Goal: Information Seeking & Learning: Learn about a topic

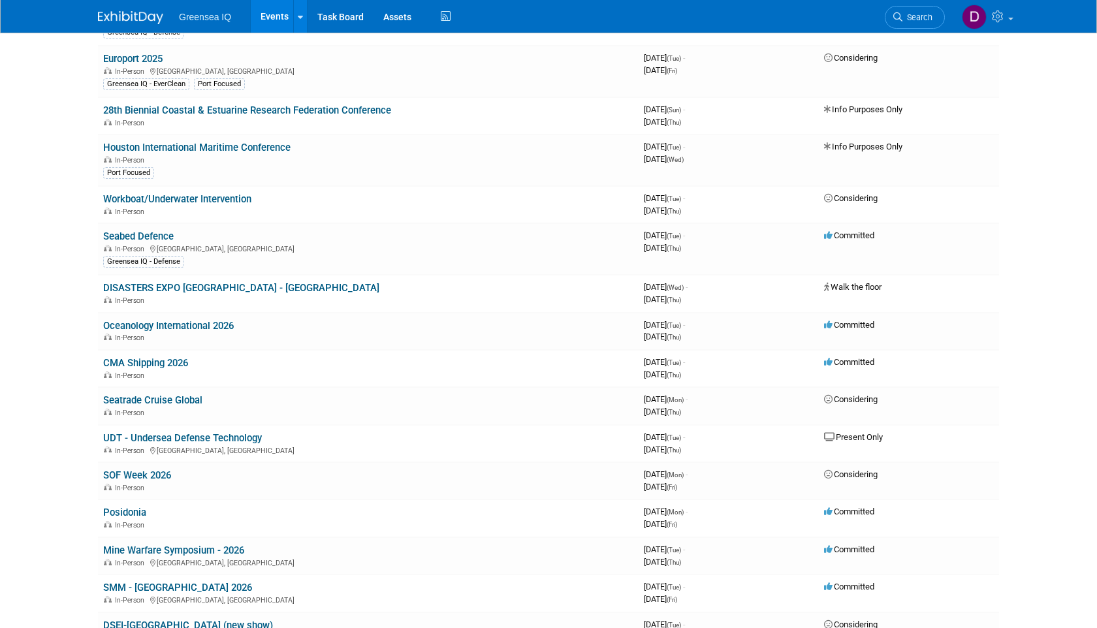
scroll to position [479, 0]
click at [127, 505] on link "Posidonia" at bounding box center [124, 511] width 43 height 12
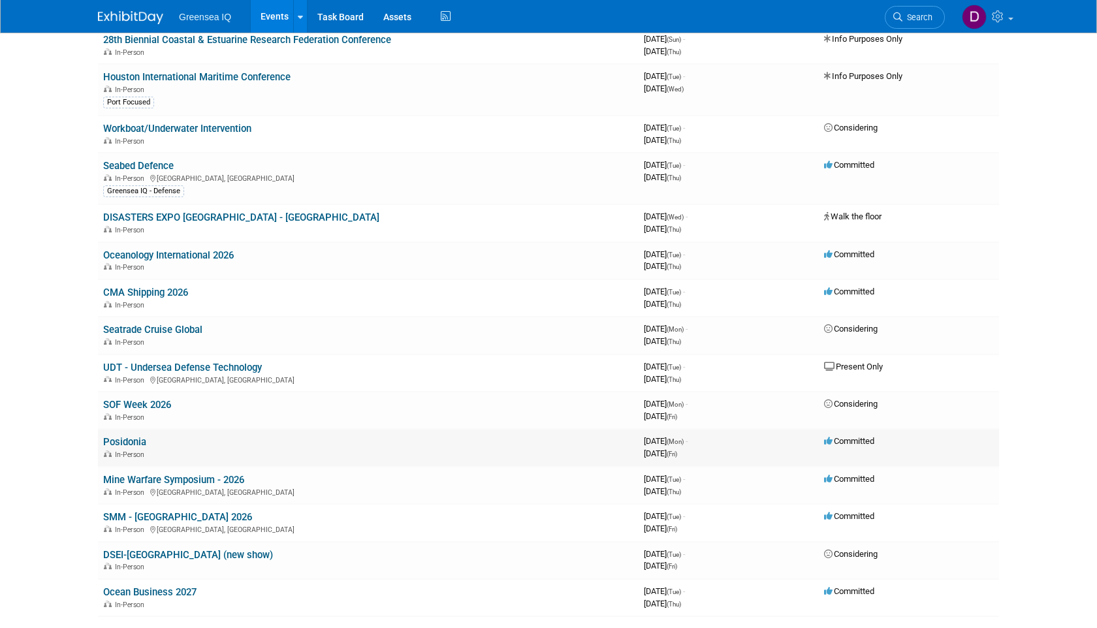
scroll to position [544, 0]
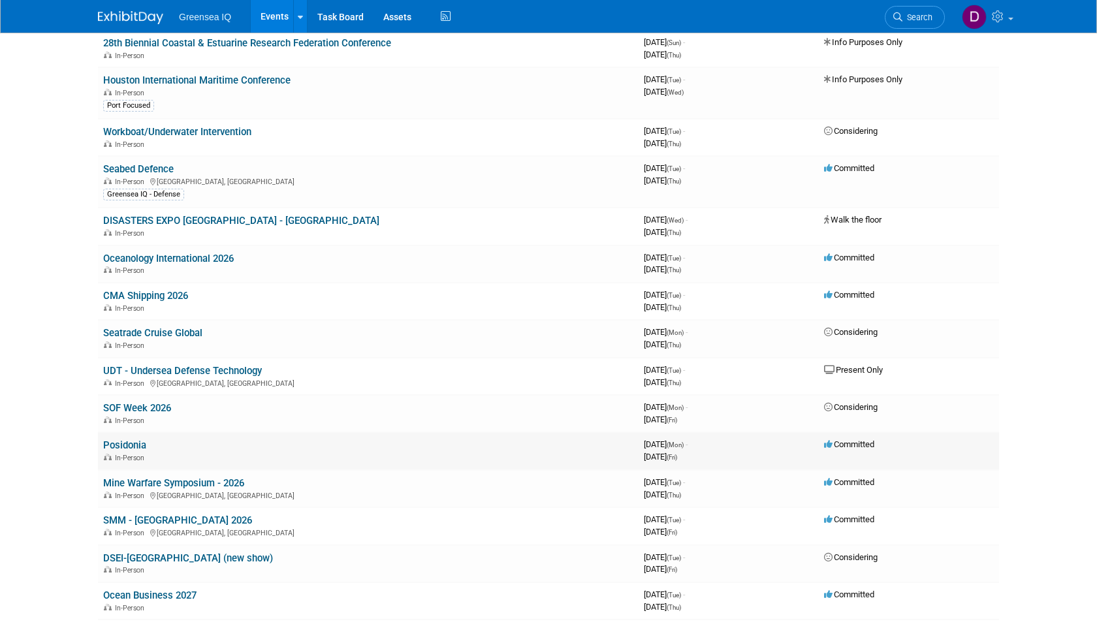
click at [134, 439] on link "Posidonia" at bounding box center [124, 445] width 43 height 12
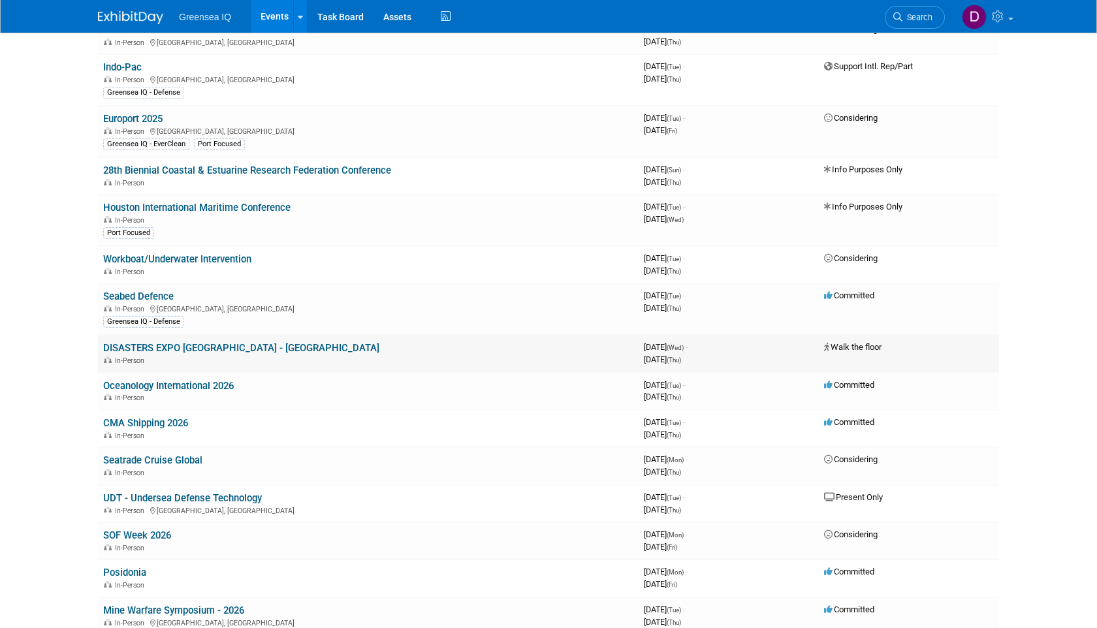
scroll to position [421, 0]
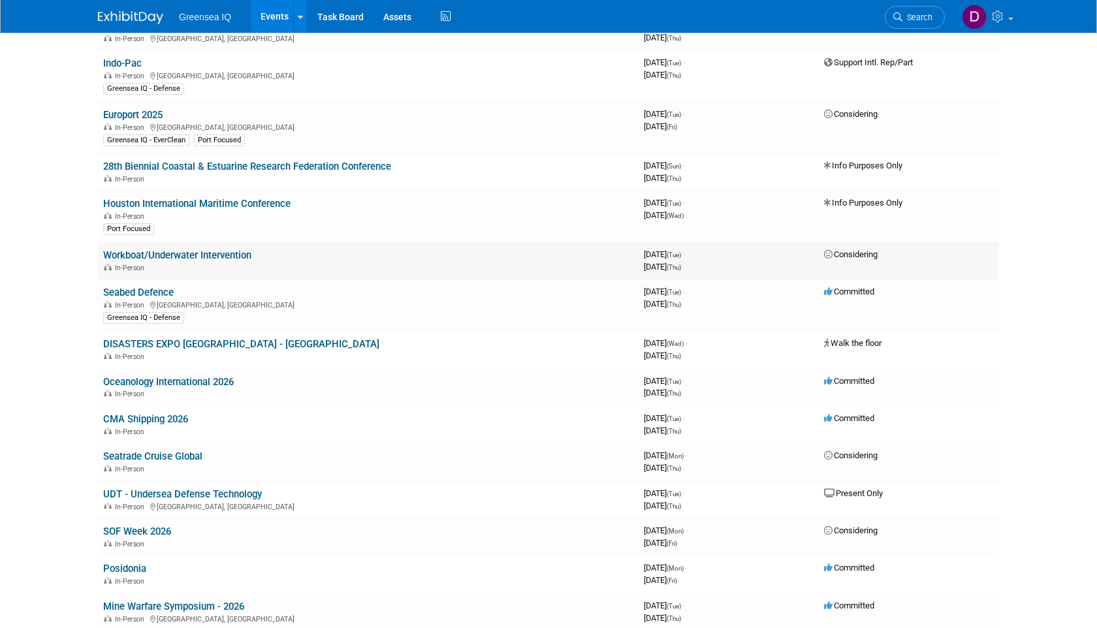
click at [177, 249] on link "Workboat/Underwater Intervention" at bounding box center [177, 255] width 148 height 12
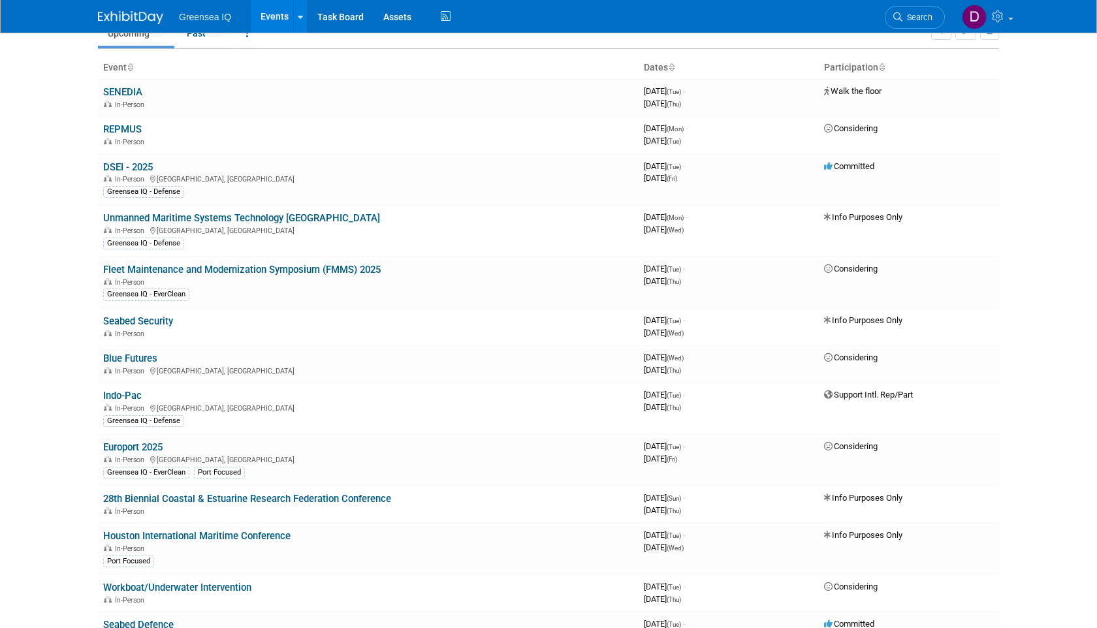
scroll to position [0, 0]
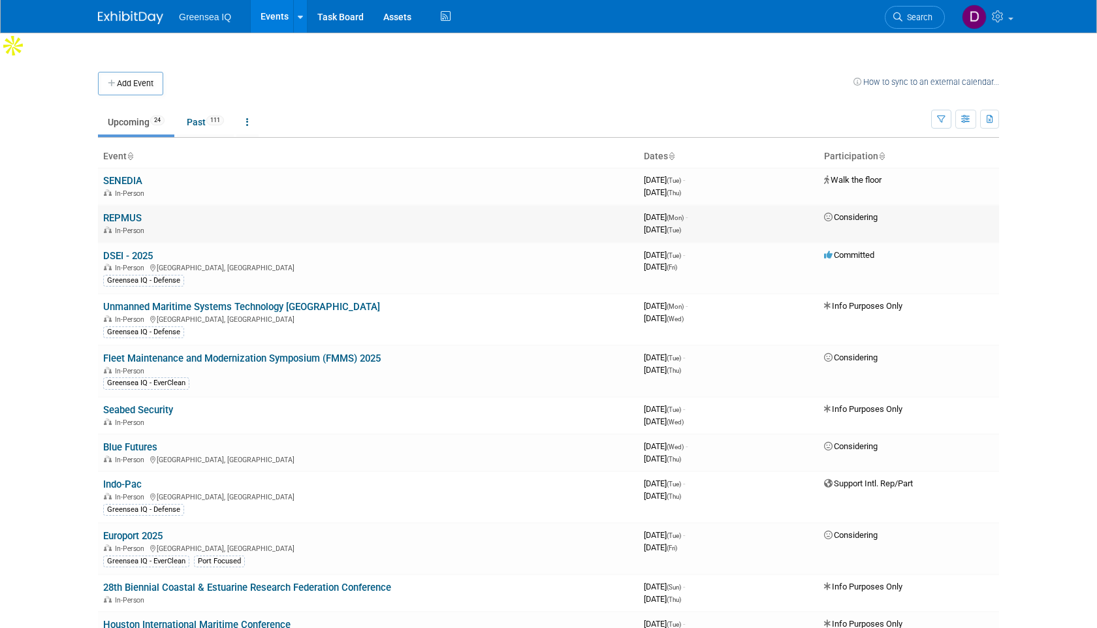
click at [118, 212] on link "REPMUS" at bounding box center [122, 218] width 39 height 12
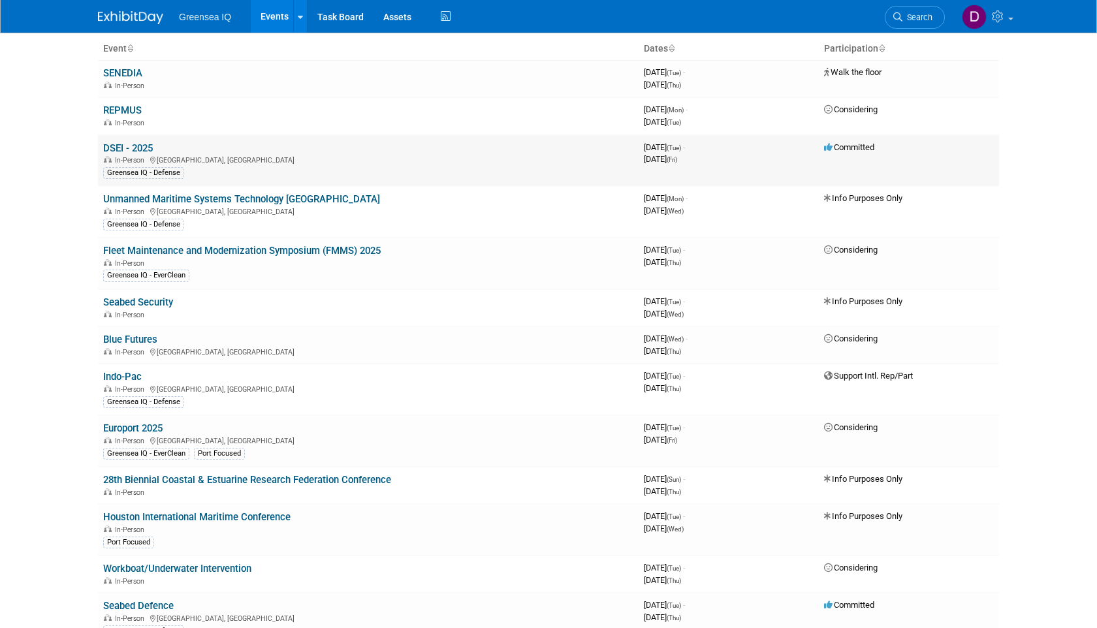
scroll to position [114, 0]
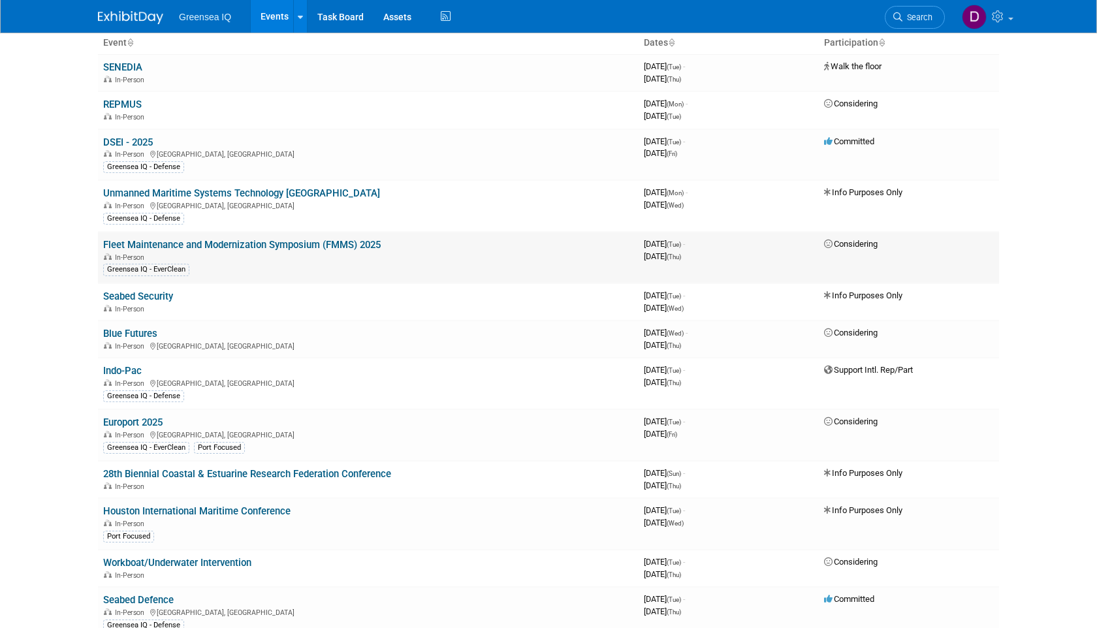
click at [187, 239] on link "Fleet Maintenance and Modernization Symposium (FMMS) 2025" at bounding box center [241, 245] width 277 height 12
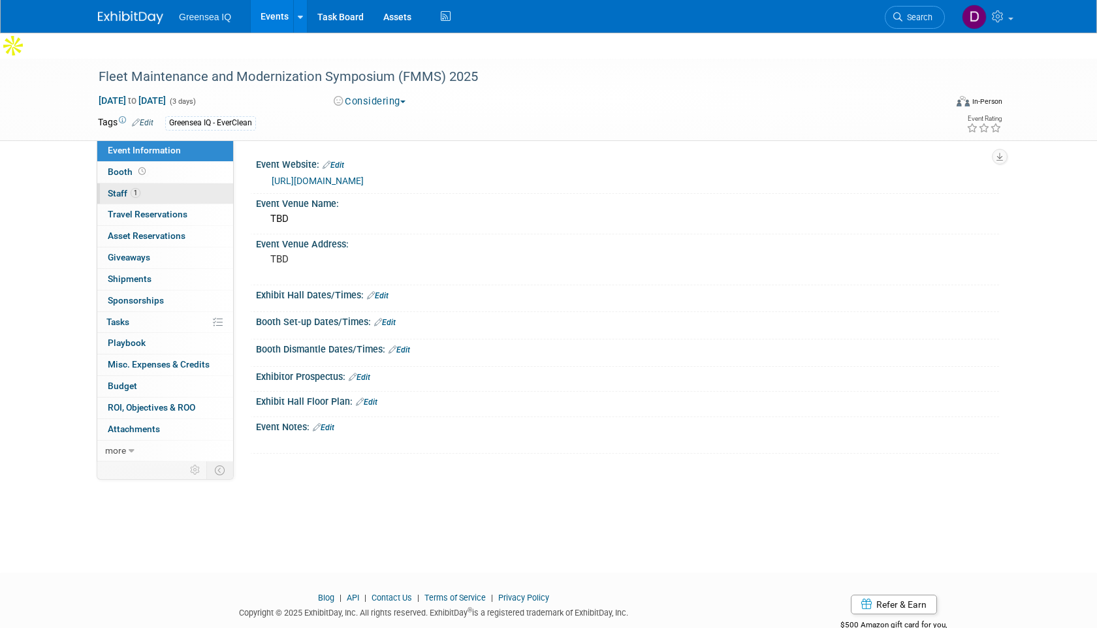
click at [135, 188] on span "1" at bounding box center [136, 193] width 10 height 10
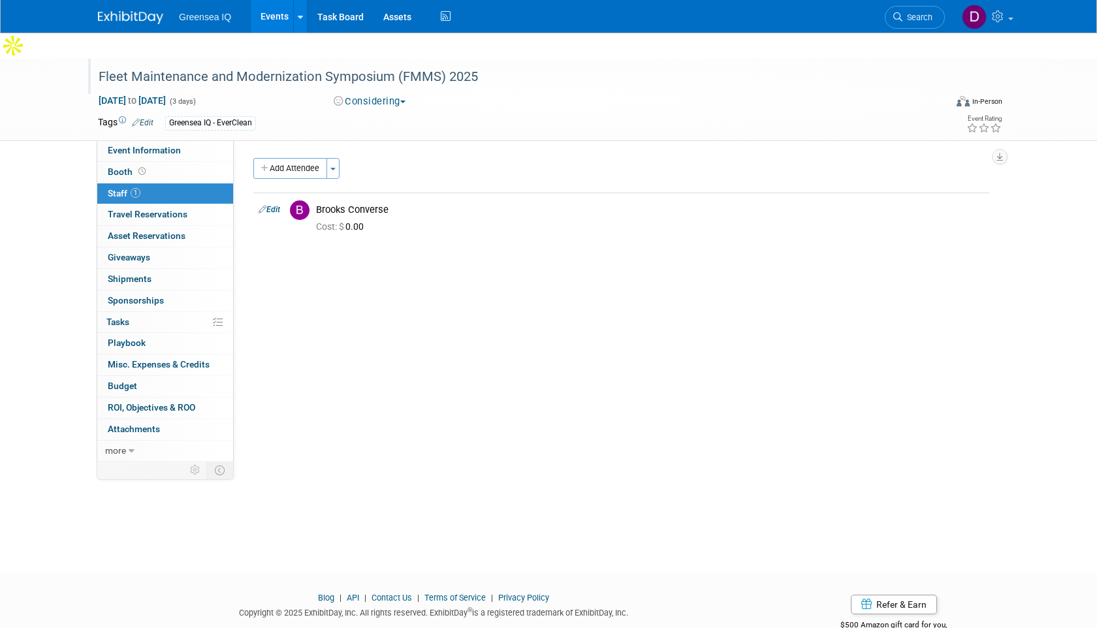
drag, startPoint x: 99, startPoint y: 48, endPoint x: 472, endPoint y: 57, distance: 373.6
click at [472, 65] on div "Fleet Maintenance and Modernization Symposium (FMMS) 2025" at bounding box center [509, 77] width 831 height 24
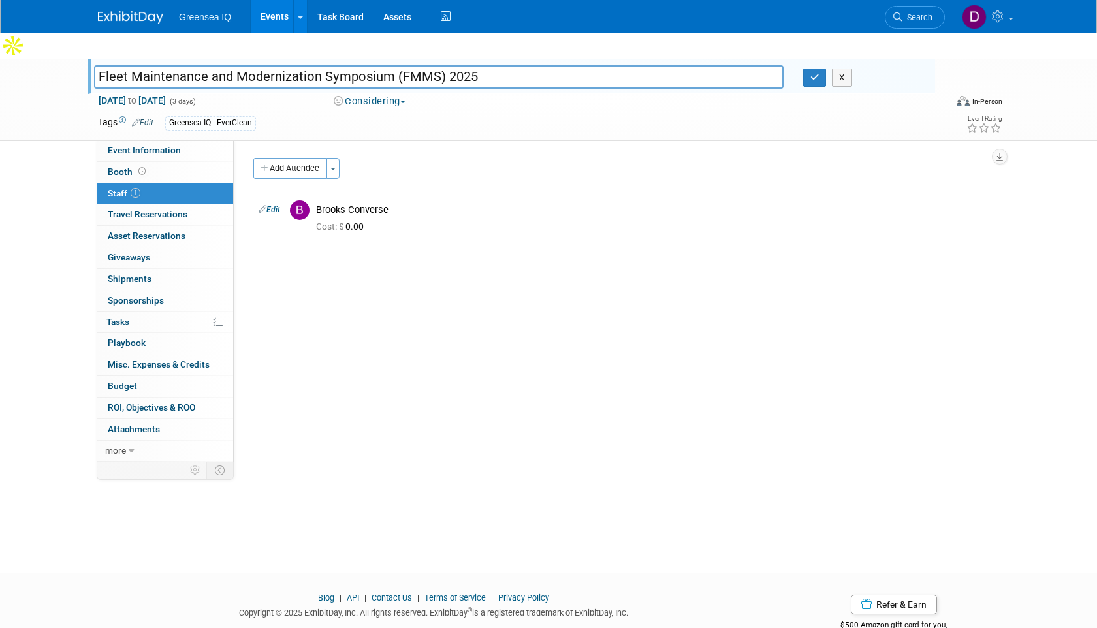
drag, startPoint x: 477, startPoint y: 52, endPoint x: 99, endPoint y: 50, distance: 378.0
click at [99, 65] on input "Fleet Maintenance and Modernization Symposium (FMMS) 2025" at bounding box center [438, 76] width 689 height 23
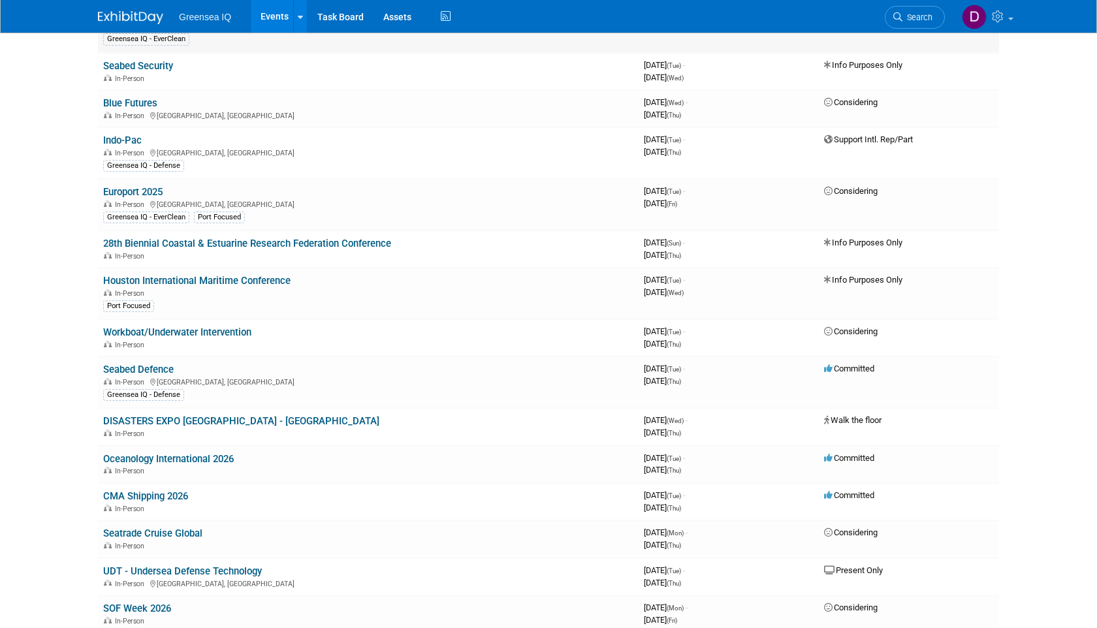
scroll to position [345, 0]
click at [176, 325] on link "Workboat/Underwater Intervention" at bounding box center [177, 331] width 148 height 12
click at [180, 325] on link "Workboat/Underwater Intervention" at bounding box center [177, 331] width 148 height 12
click at [311, 338] on div "In-Person" at bounding box center [368, 343] width 530 height 10
click at [214, 325] on link "Workboat/Underwater Intervention" at bounding box center [177, 331] width 148 height 12
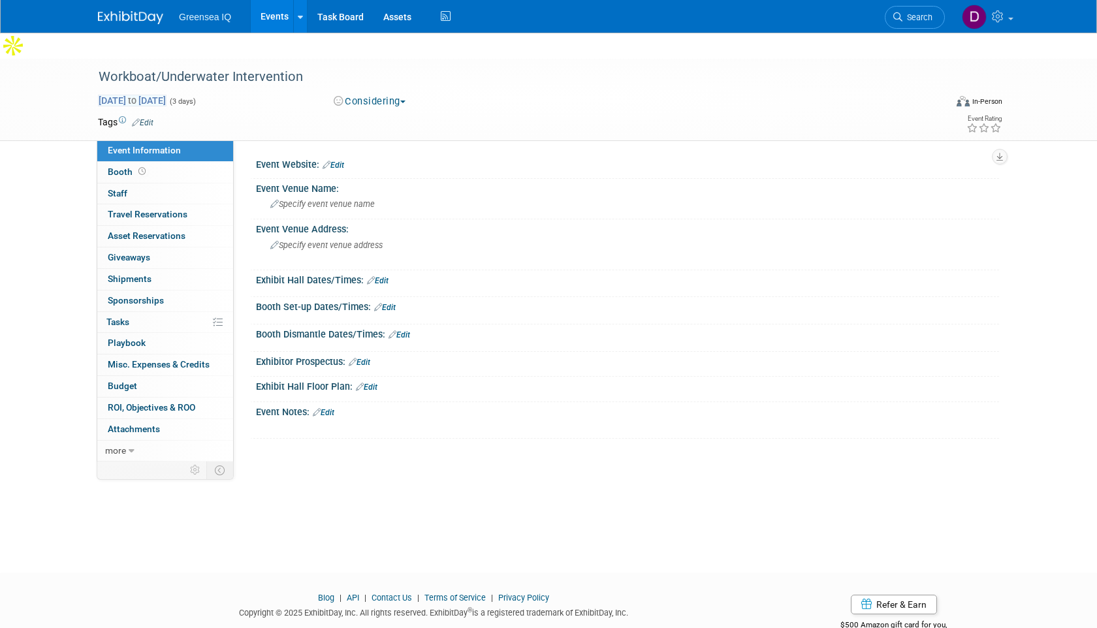
scroll to position [10, 0]
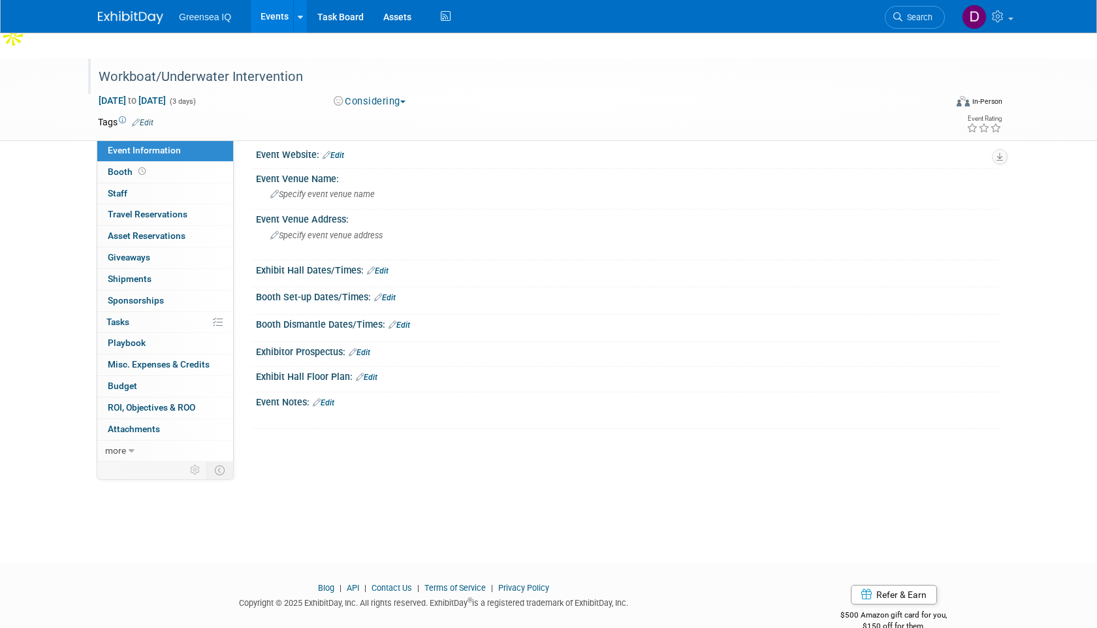
drag, startPoint x: 101, startPoint y: 46, endPoint x: 306, endPoint y: 50, distance: 205.0
click at [306, 65] on div "Workboat/Underwater Intervention" at bounding box center [509, 77] width 831 height 24
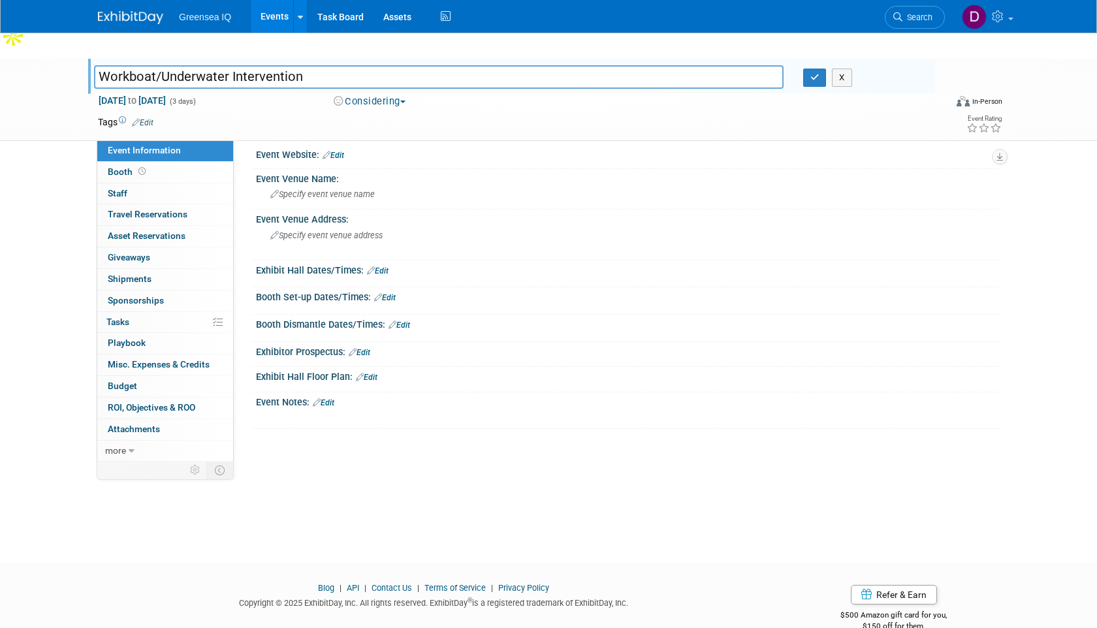
drag, startPoint x: 311, startPoint y: 53, endPoint x: 99, endPoint y: 50, distance: 212.2
click at [99, 65] on input "Workboat/Underwater Intervention" at bounding box center [438, 76] width 689 height 23
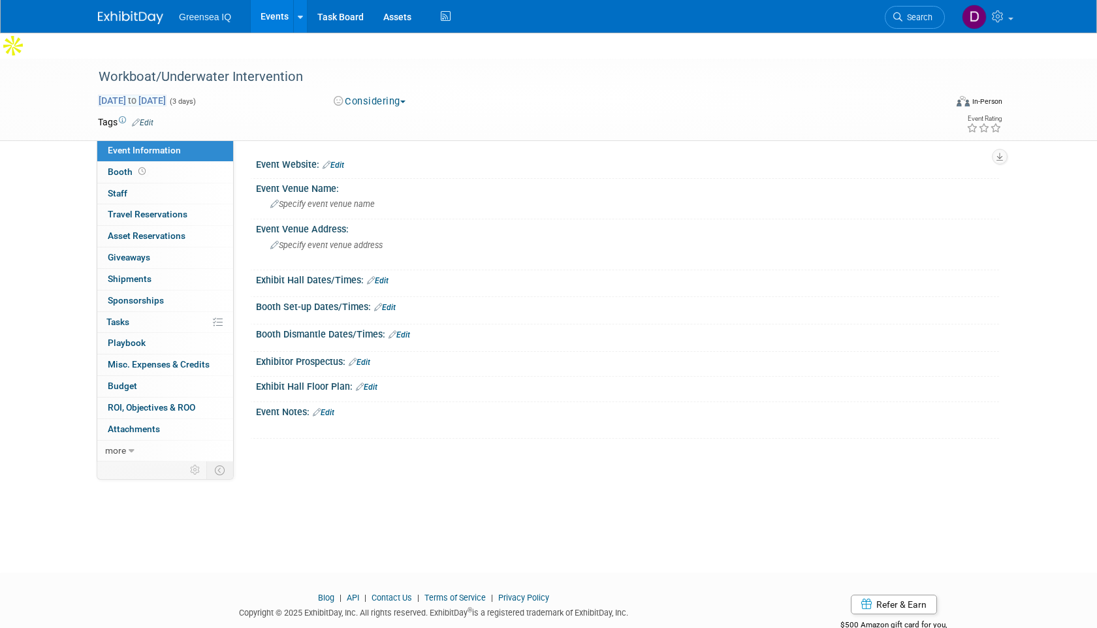
click at [129, 95] on span "Nov 25, 2025 to Nov 27, 2025" at bounding box center [132, 101] width 69 height 12
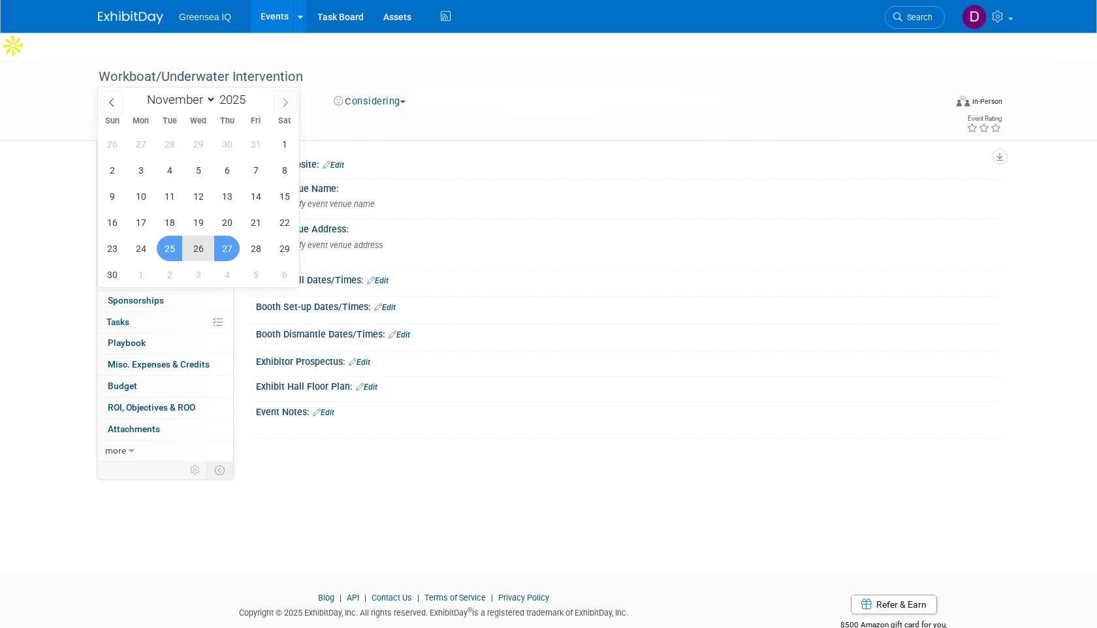
click at [288, 102] on icon at bounding box center [285, 102] width 9 height 9
select select "11"
click at [197, 139] on span "3" at bounding box center [197, 143] width 25 height 25
type input "Dec 3, 2025"
click at [264, 144] on span "5" at bounding box center [255, 143] width 25 height 25
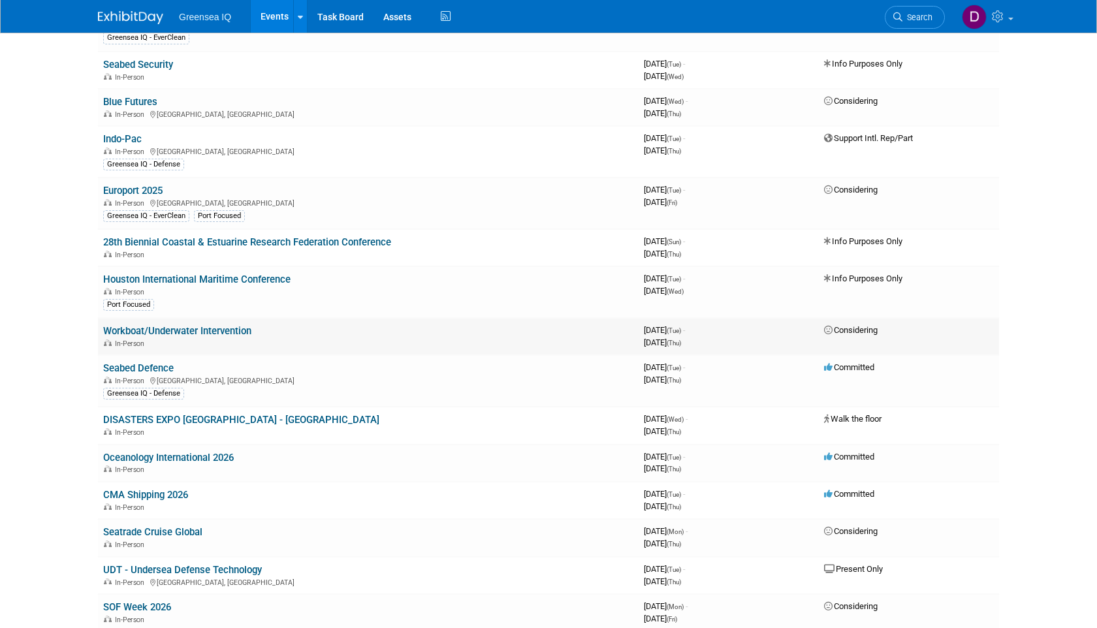
click at [152, 325] on link "Workboat/Underwater Intervention" at bounding box center [177, 331] width 148 height 12
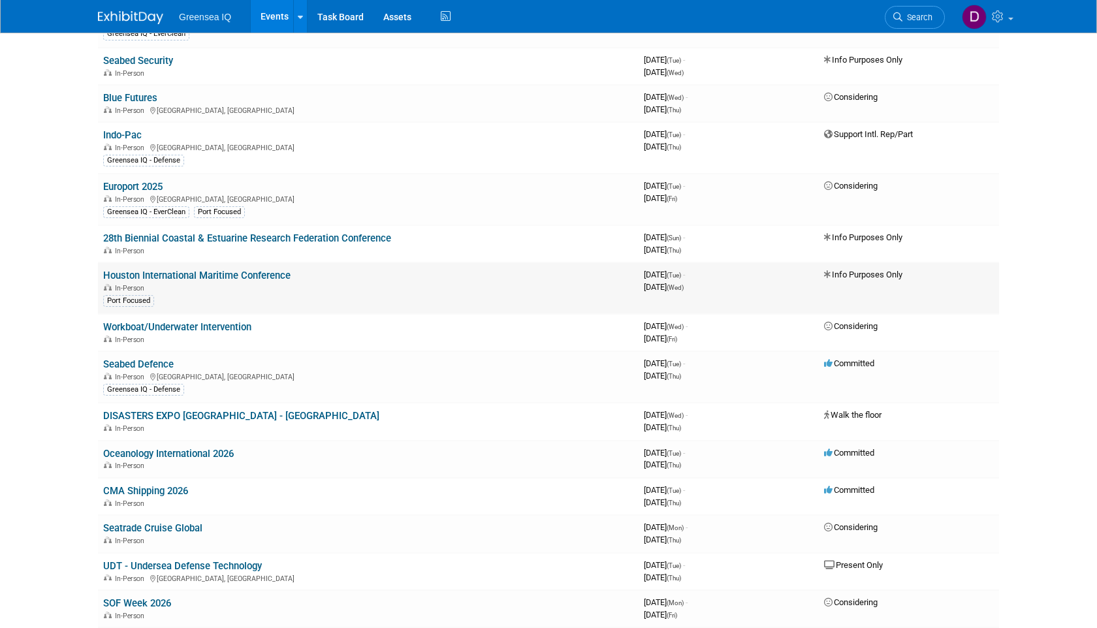
scroll to position [348, 0]
click at [183, 271] on link "Houston International Maritime Conference" at bounding box center [196, 277] width 187 height 12
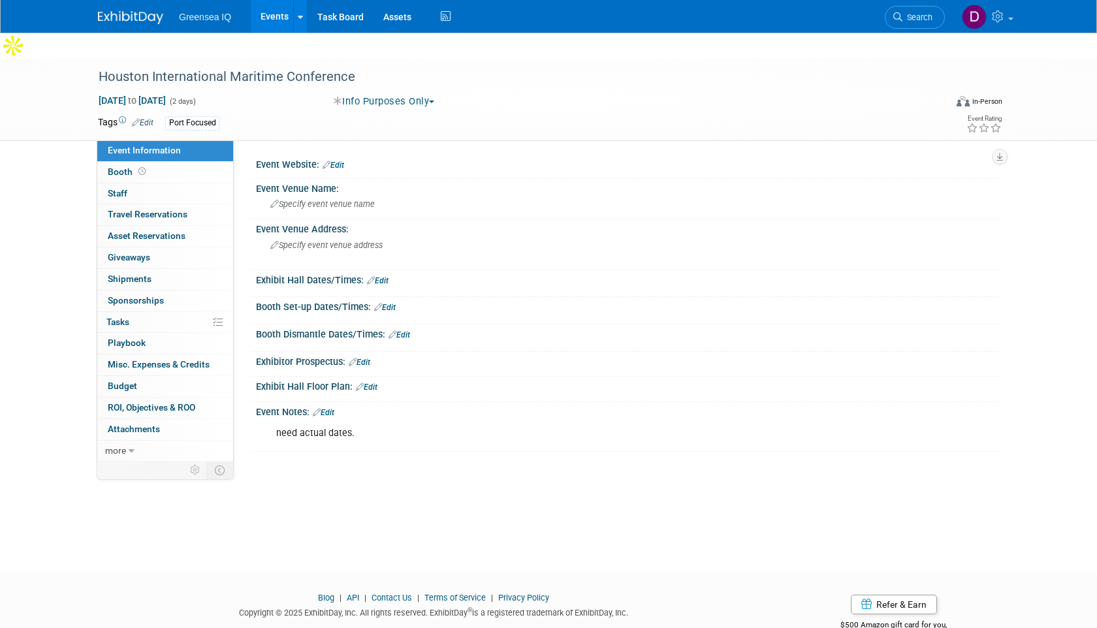
click at [146, 16] on img at bounding box center [130, 17] width 65 height 13
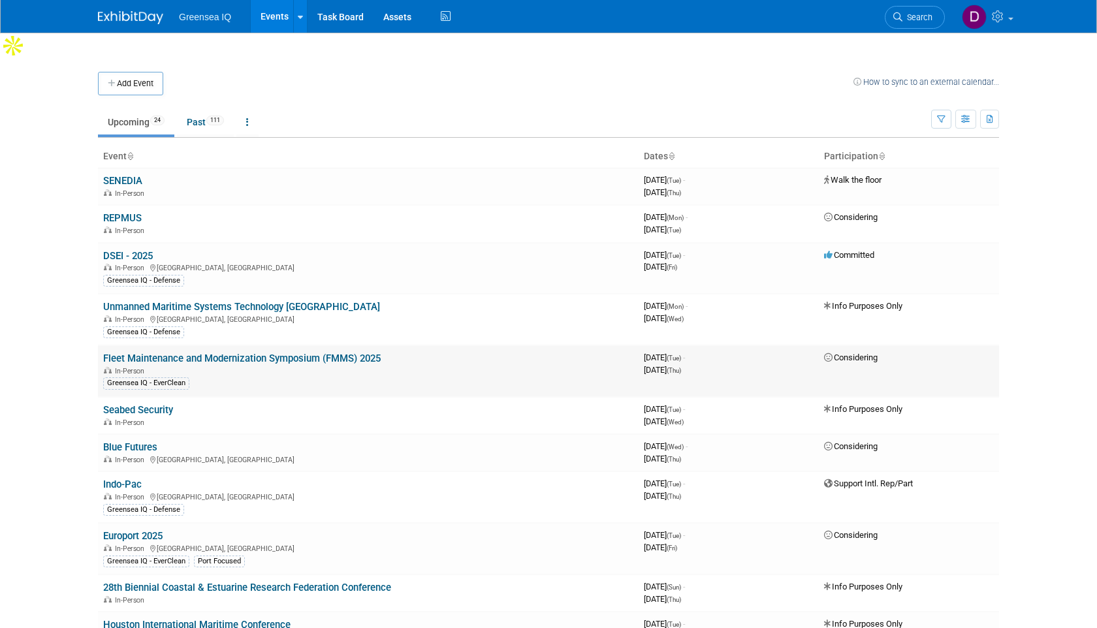
click at [238, 353] on link "Fleet Maintenance and Modernization Symposium (FMMS) 2025" at bounding box center [241, 359] width 277 height 12
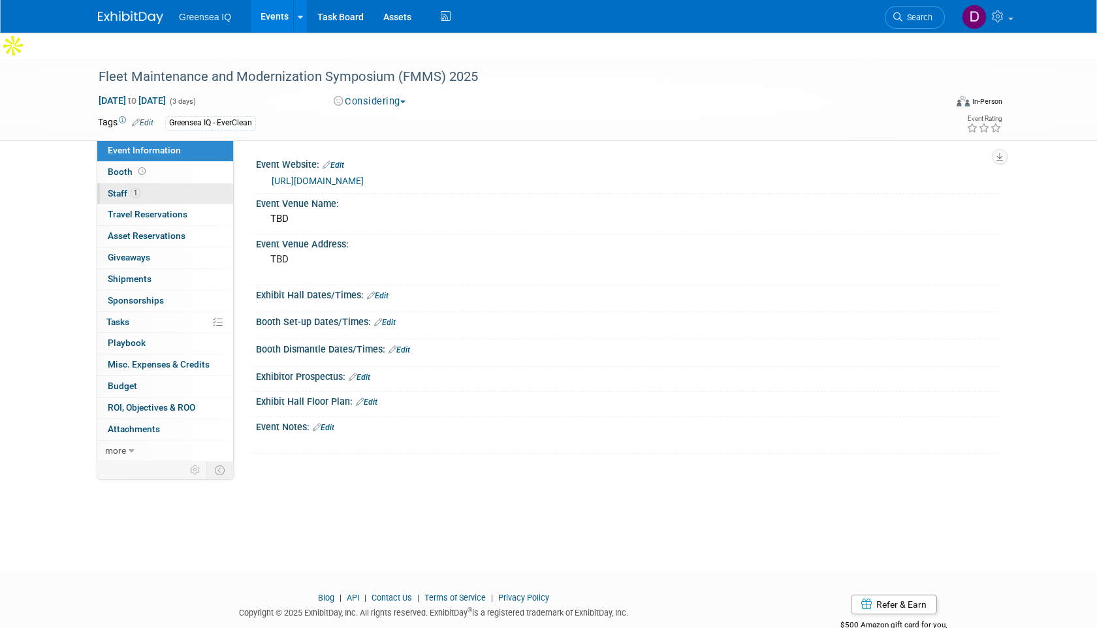
click at [134, 188] on span "1" at bounding box center [136, 193] width 10 height 10
